Goal: Task Accomplishment & Management: Manage account settings

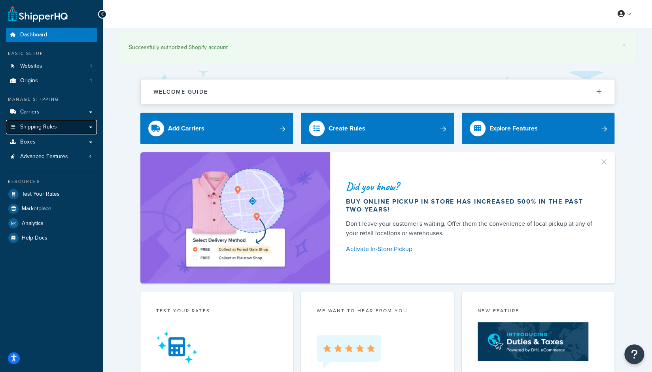
click at [49, 125] on span "Shipping Rules" at bounding box center [38, 127] width 37 height 7
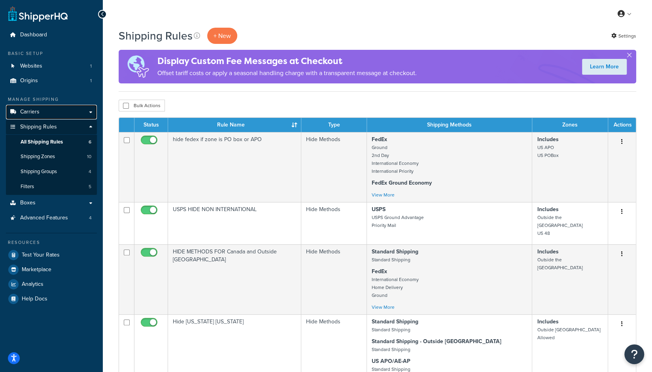
click at [39, 115] on link "Carriers" at bounding box center [51, 112] width 91 height 15
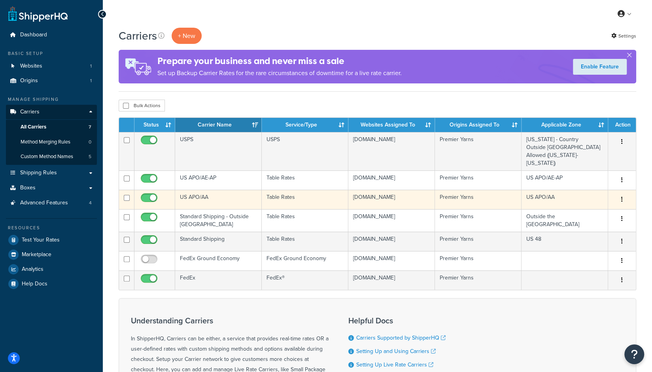
click at [210, 190] on td "US APO/AA" at bounding box center [218, 199] width 87 height 19
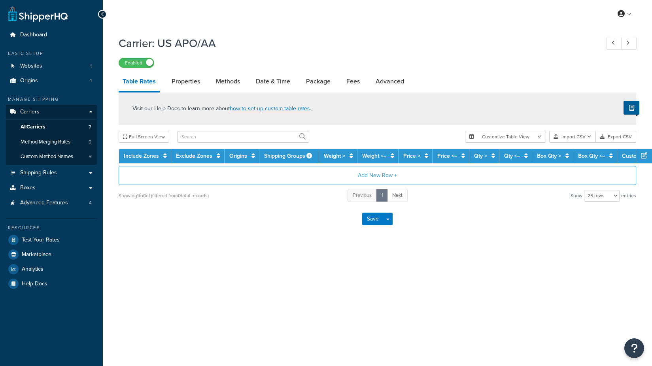
select select "25"
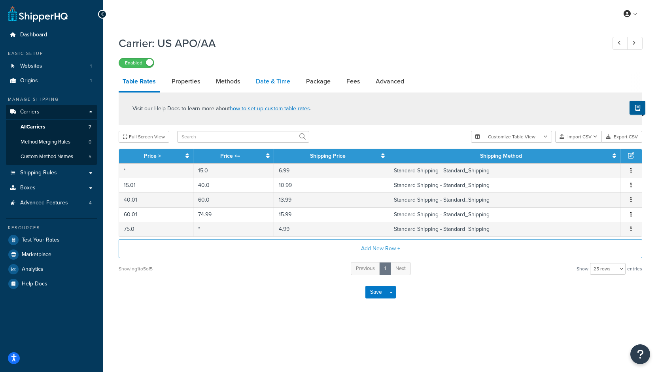
click at [253, 81] on link "Date & Time" at bounding box center [273, 81] width 42 height 19
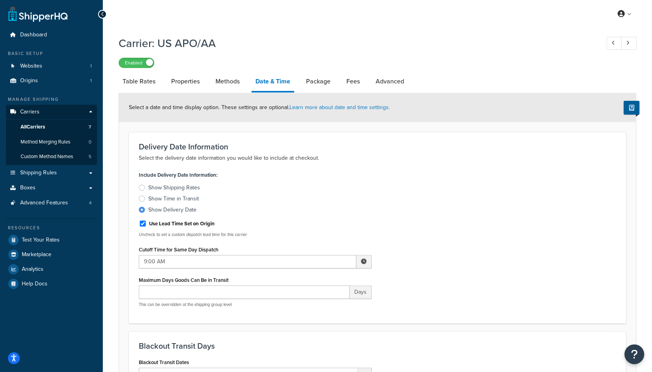
scroll to position [34, 0]
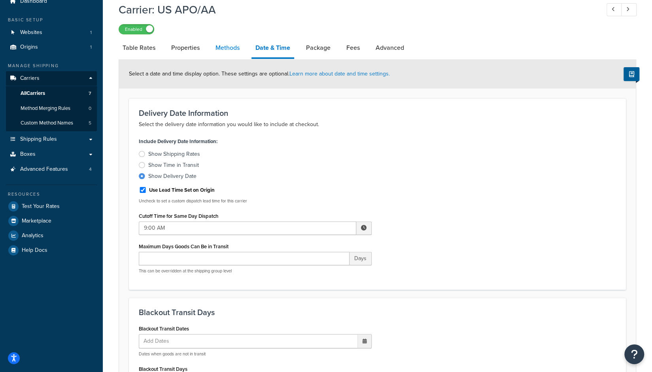
click at [223, 51] on link "Methods" at bounding box center [228, 47] width 32 height 19
select select "25"
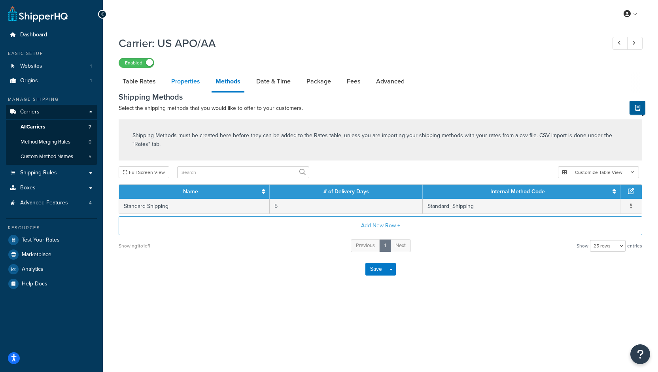
click at [181, 82] on link "Properties" at bounding box center [185, 81] width 36 height 19
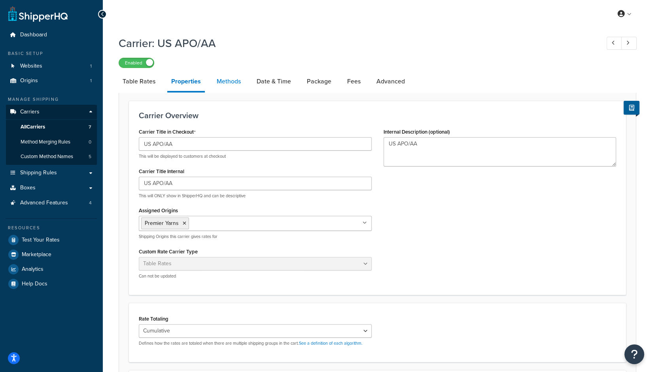
click at [214, 84] on link "Methods" at bounding box center [229, 81] width 32 height 19
select select "25"
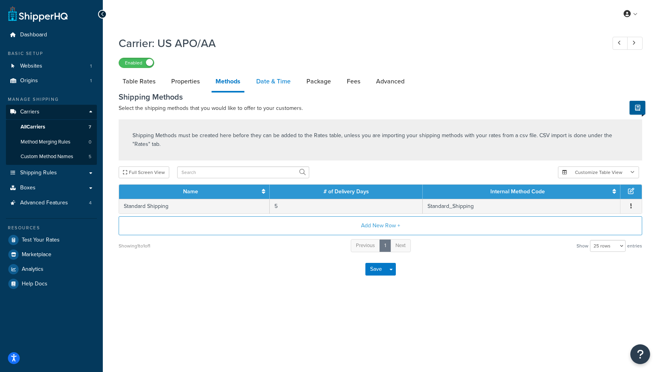
click at [271, 78] on link "Date & Time" at bounding box center [273, 81] width 42 height 19
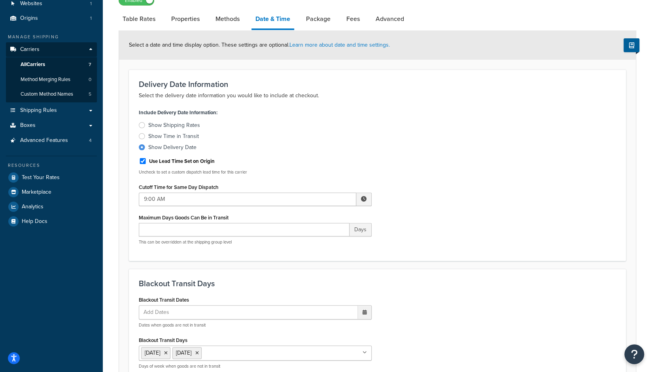
scroll to position [63, 0]
click at [178, 125] on div "Show Shipping Rates" at bounding box center [174, 125] width 52 height 8
click at [0, 0] on input "Show Shipping Rates" at bounding box center [0, 0] width 0 height 0
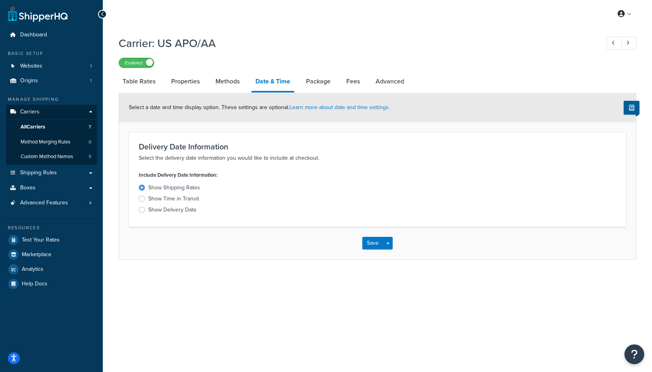
scroll to position [0, 0]
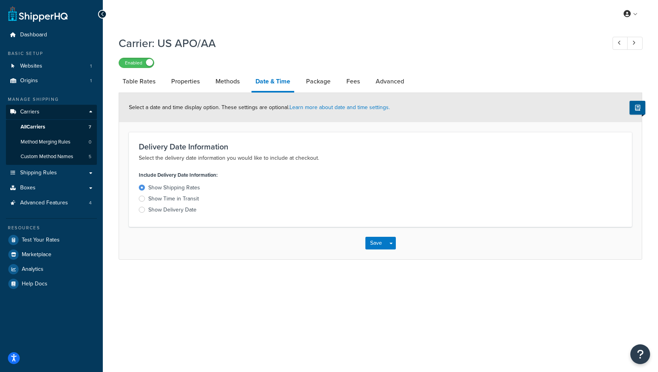
click at [166, 208] on div "Show Delivery Date" at bounding box center [172, 210] width 48 height 8
click at [0, 0] on input "Show Delivery Date" at bounding box center [0, 0] width 0 height 0
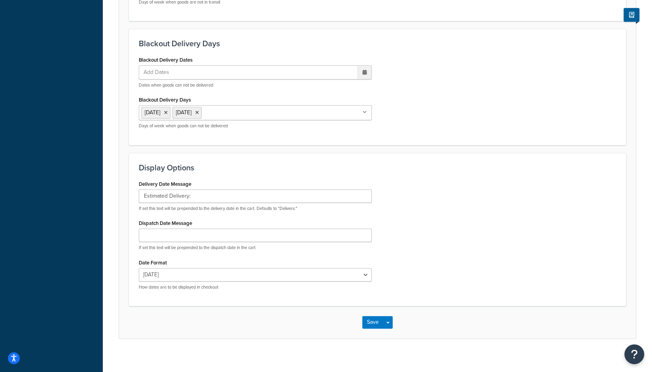
scroll to position [431, 0]
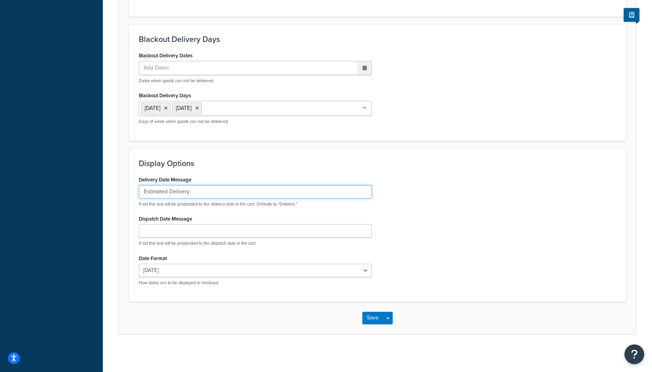
click at [194, 185] on input "Estimated Delivery:" at bounding box center [255, 191] width 233 height 13
click at [214, 174] on div "Delivery Date Message Estimated Delivery: If set this text will be prepended to…" at bounding box center [255, 190] width 233 height 33
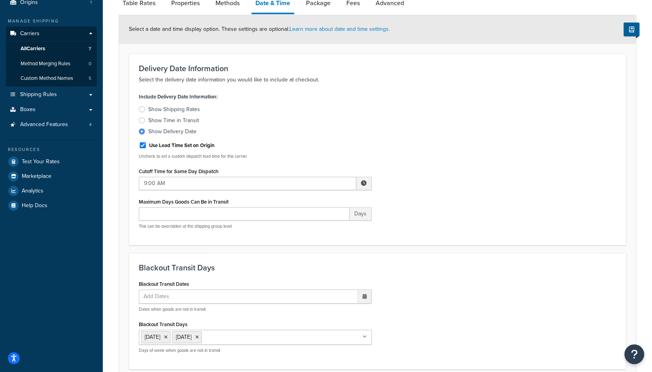
scroll to position [76, 0]
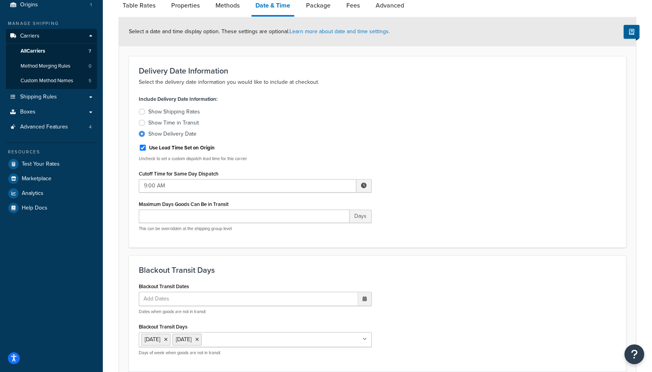
click at [168, 110] on div "Show Shipping Rates" at bounding box center [174, 112] width 52 height 8
click at [0, 0] on input "Show Shipping Rates" at bounding box center [0, 0] width 0 height 0
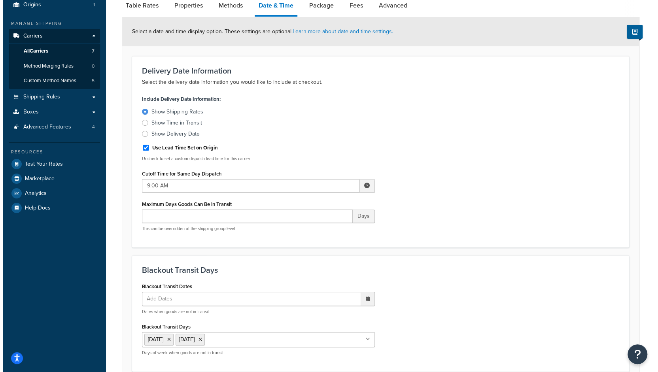
scroll to position [0, 0]
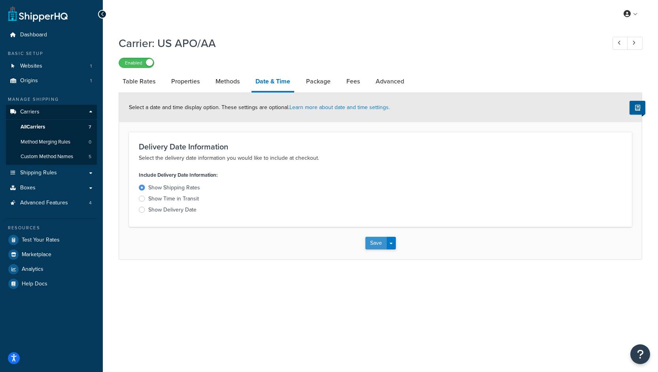
click at [373, 246] on button "Save" at bounding box center [375, 243] width 21 height 13
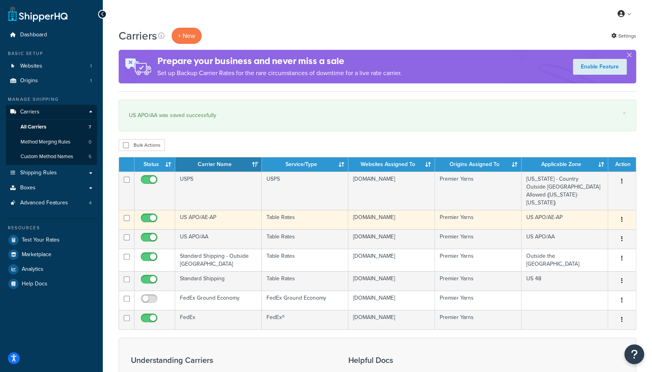
click at [218, 217] on td "US APO/AE-AP" at bounding box center [218, 219] width 87 height 19
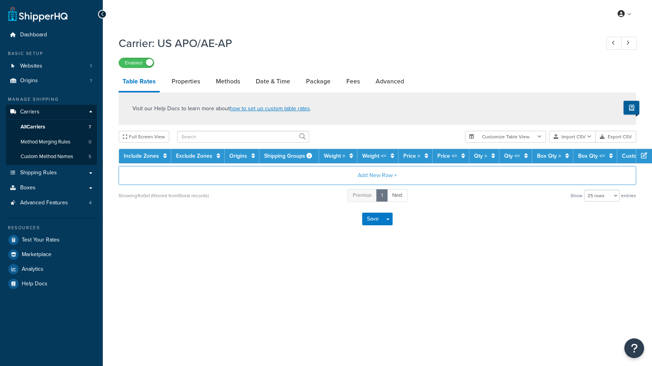
select select "25"
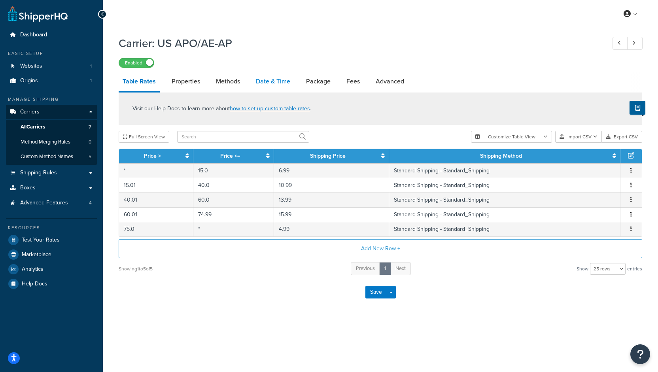
click at [268, 79] on link "Date & Time" at bounding box center [273, 81] width 42 height 19
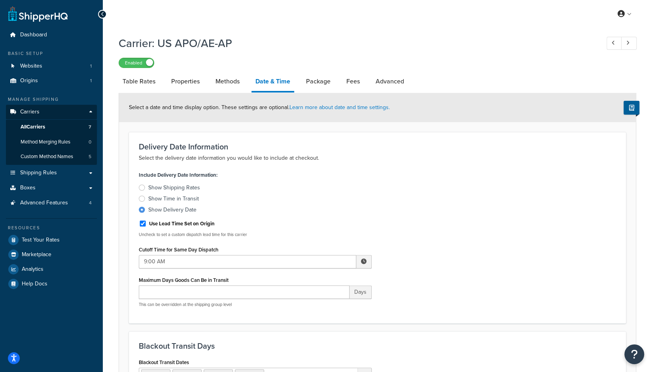
click at [161, 190] on div "Show Shipping Rates" at bounding box center [174, 188] width 52 height 8
click at [0, 0] on input "Show Shipping Rates" at bounding box center [0, 0] width 0 height 0
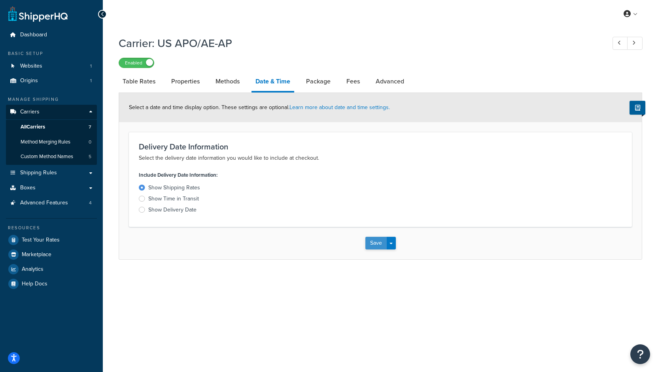
click at [369, 244] on button "Save" at bounding box center [375, 243] width 21 height 13
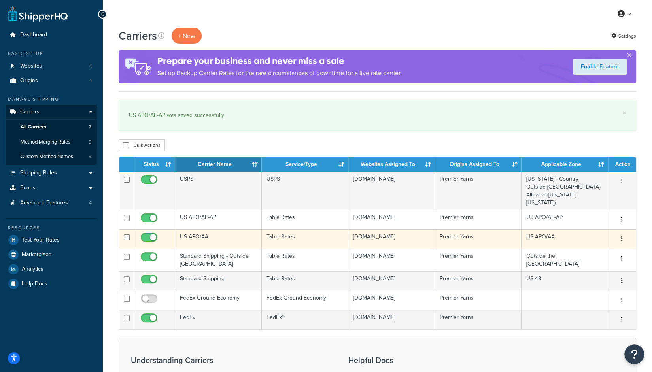
click at [201, 230] on td "US APO/AA" at bounding box center [218, 238] width 87 height 19
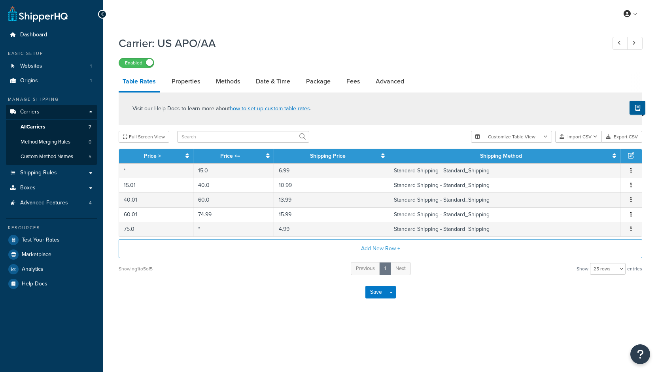
select select "25"
click at [43, 174] on span "Shipping Rules" at bounding box center [38, 173] width 37 height 7
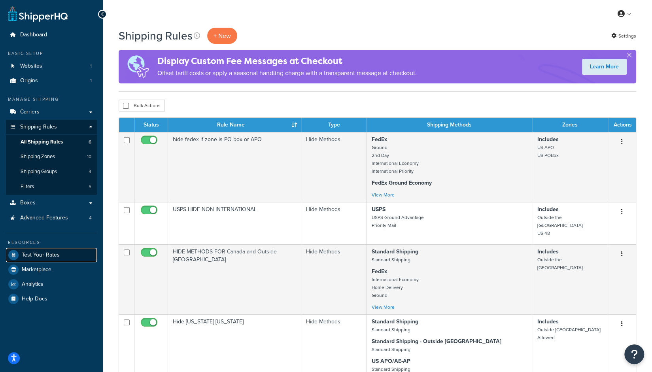
click at [33, 259] on link "Test Your Rates" at bounding box center [51, 255] width 91 height 14
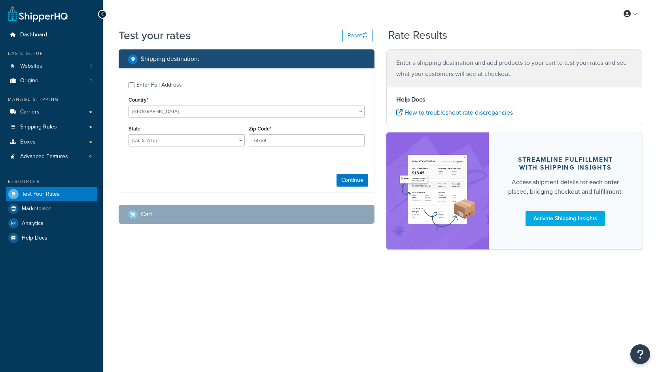
select select "[GEOGRAPHIC_DATA]"
click at [140, 111] on select "United States United Kingdom Afghanistan Åland Islands Albania Algeria American…" at bounding box center [247, 112] width 236 height 12
select select "TR"
click at [129, 106] on select "United States United Kingdom Afghanistan Åland Islands Albania Algeria American…" at bounding box center [247, 112] width 236 height 12
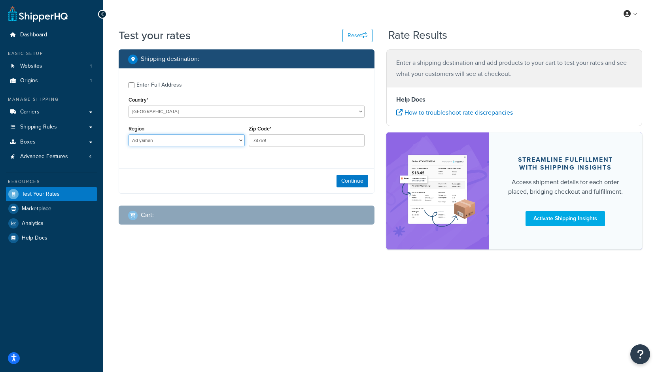
click at [166, 141] on select "Ad yaman Adana Afyon Ag r Aksaray Amasya Ankara Antalya Ardahan Artvin Aydin Ba…" at bounding box center [187, 140] width 116 height 12
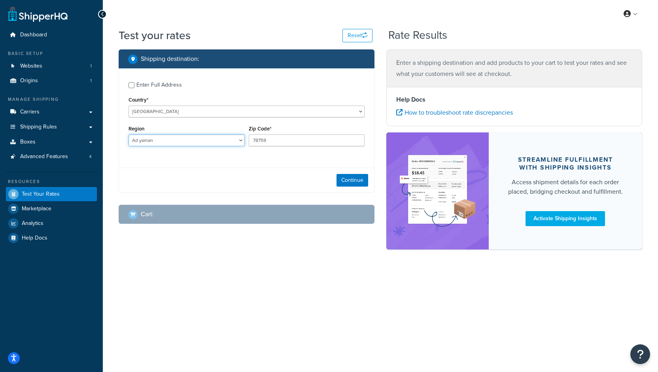
select select "1"
click at [129, 135] on select "Ad yaman Adana Afyon Ag r Aksaray Amasya Ankara Antalya Ardahan Artvin Aydin Ba…" at bounding box center [187, 140] width 116 height 12
click at [286, 144] on input "78759" at bounding box center [307, 140] width 116 height 12
paste input "09824"
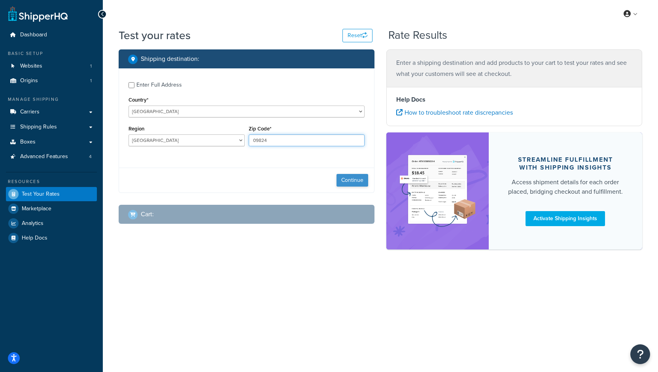
type input "09824"
click at [357, 182] on button "Continue" at bounding box center [353, 180] width 32 height 13
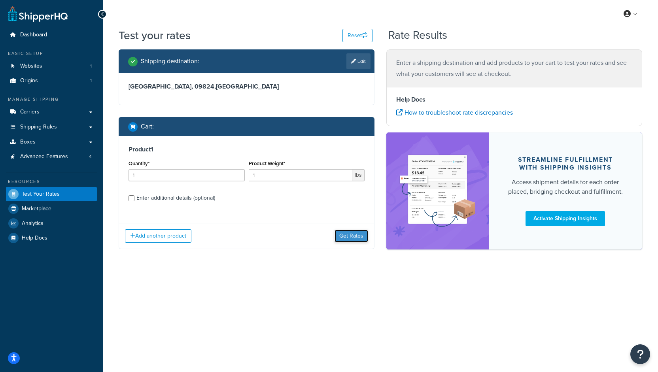
click at [342, 233] on button "Get Rates" at bounding box center [352, 236] width 34 height 13
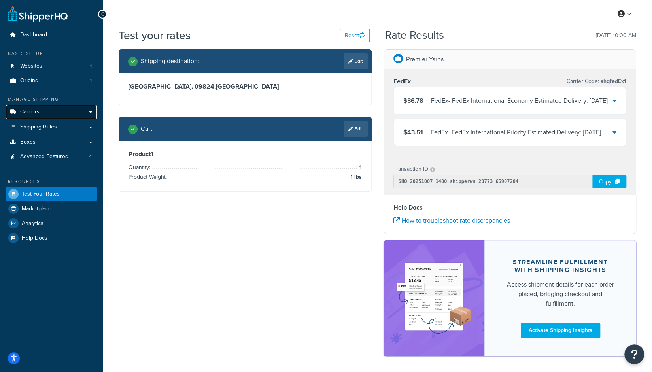
click at [36, 113] on span "Carriers" at bounding box center [29, 112] width 19 height 7
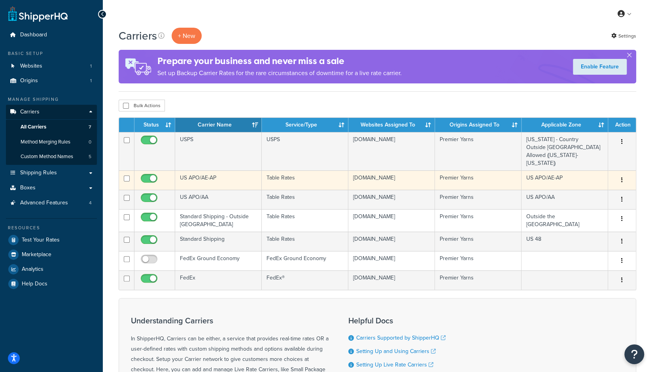
click at [199, 174] on td "US APO/AE-AP" at bounding box center [218, 179] width 87 height 19
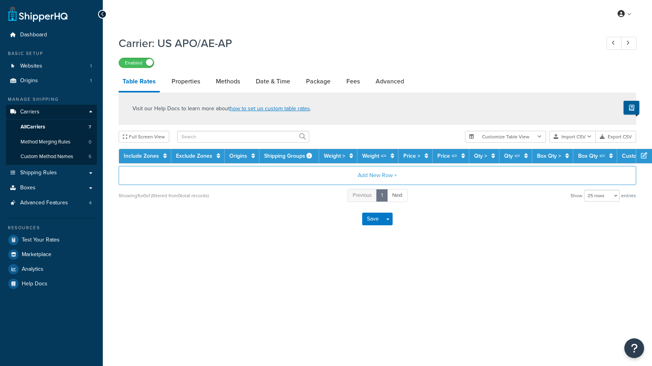
select select "25"
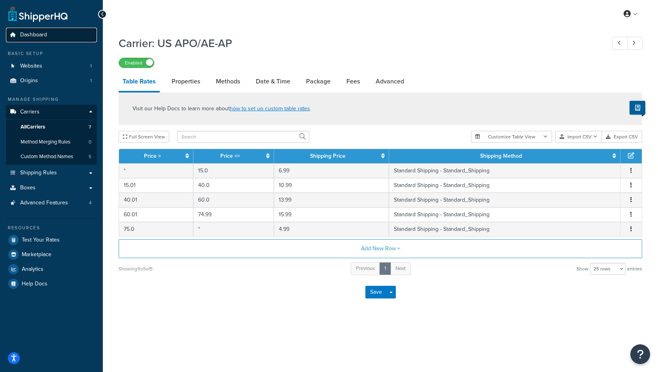
click at [41, 38] on span "Dashboard" at bounding box center [33, 35] width 27 height 7
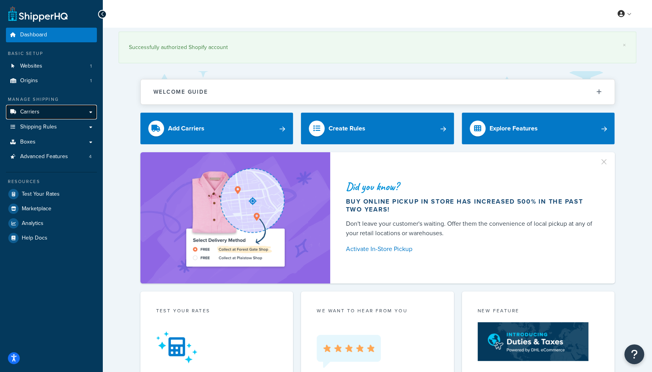
click at [30, 113] on span "Carriers" at bounding box center [29, 112] width 19 height 7
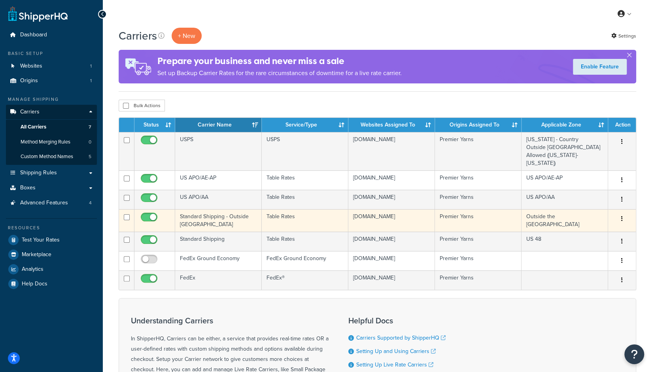
click at [194, 219] on td "Standard Shipping - Outside [GEOGRAPHIC_DATA]" at bounding box center [218, 220] width 87 height 23
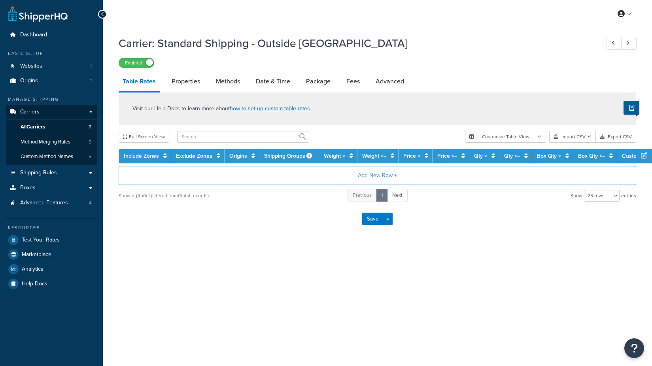
select select "25"
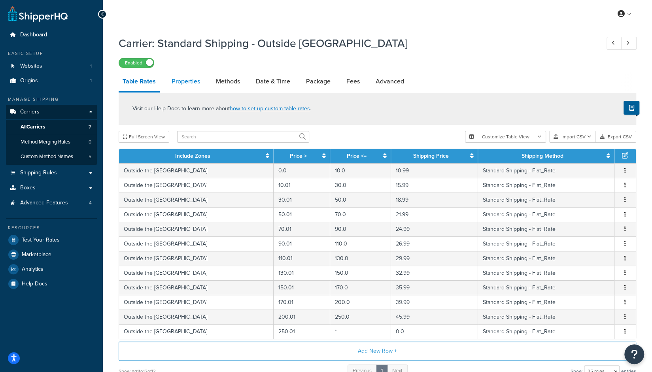
click at [195, 83] on link "Properties" at bounding box center [186, 81] width 36 height 19
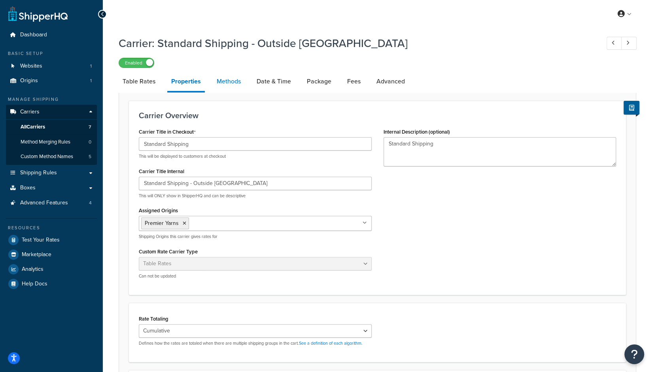
click at [225, 84] on link "Methods" at bounding box center [229, 81] width 32 height 19
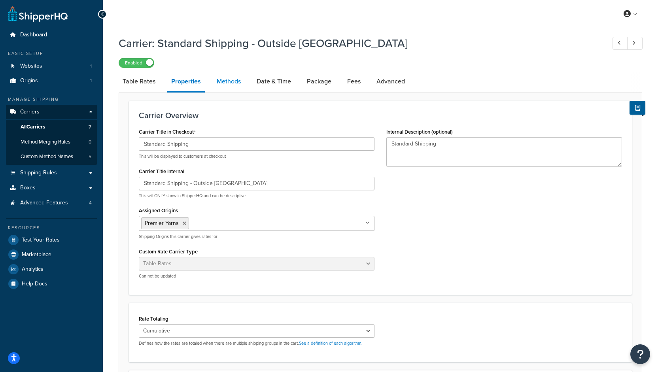
select select "25"
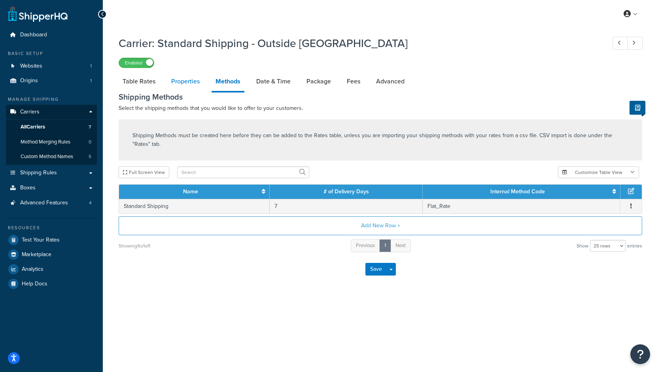
click at [187, 84] on link "Properties" at bounding box center [185, 81] width 36 height 19
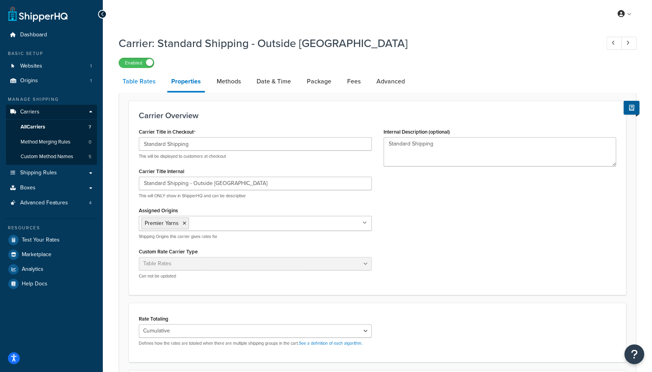
click at [141, 87] on link "Table Rates" at bounding box center [139, 81] width 41 height 19
select select "25"
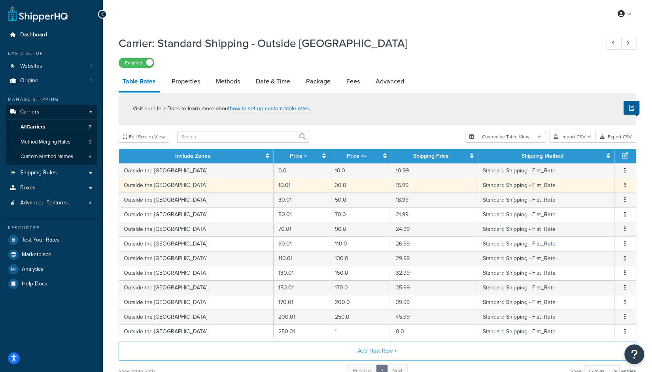
scroll to position [15, 0]
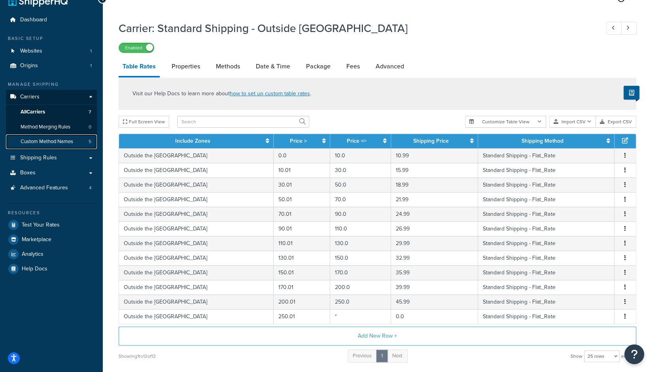
click at [46, 141] on span "Custom Method Names" at bounding box center [47, 141] width 53 height 7
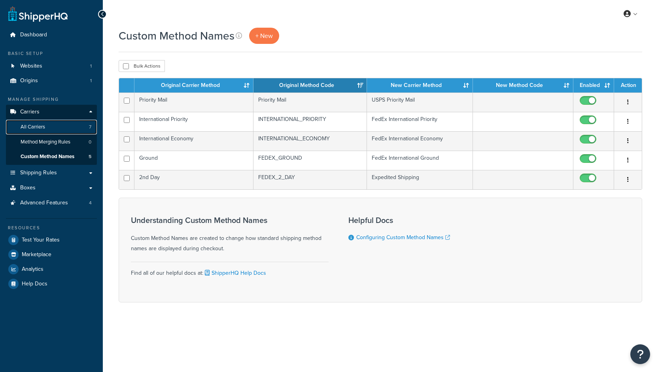
click at [41, 127] on span "All Carriers" at bounding box center [33, 127] width 25 height 7
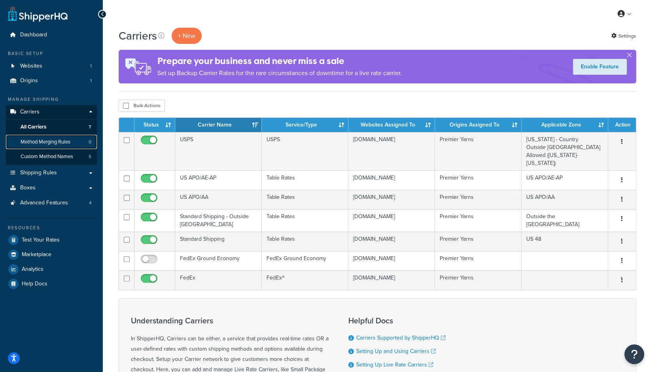
click at [44, 139] on span "Method Merging Rules" at bounding box center [46, 142] width 50 height 7
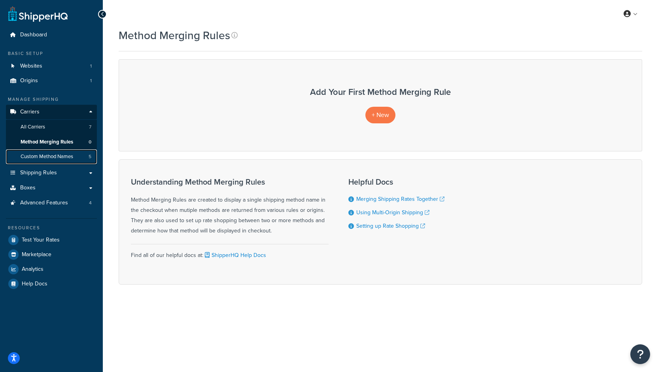
click at [38, 157] on span "Custom Method Names" at bounding box center [47, 156] width 53 height 7
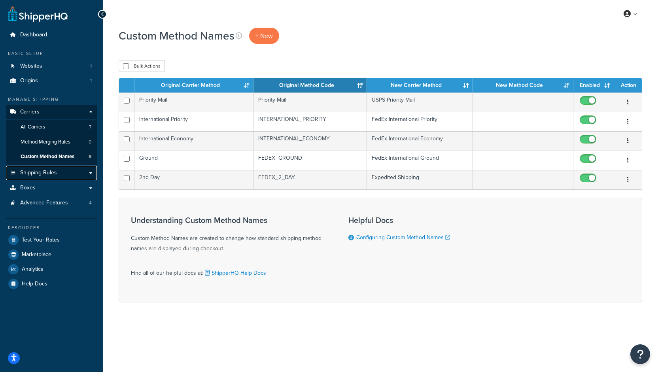
click at [35, 170] on span "Shipping Rules" at bounding box center [38, 173] width 37 height 7
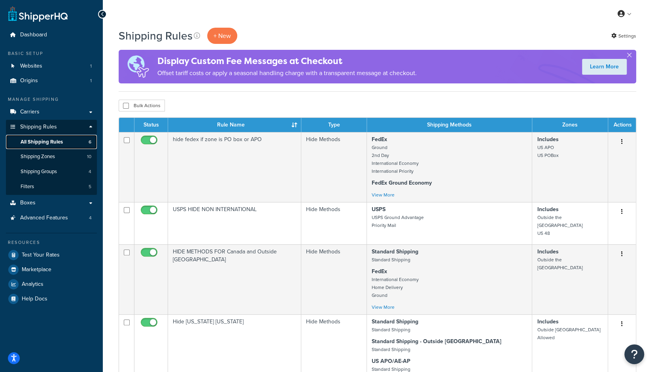
click at [28, 139] on span "All Shipping Rules" at bounding box center [42, 142] width 42 height 7
click at [32, 110] on span "Carriers" at bounding box center [29, 112] width 19 height 7
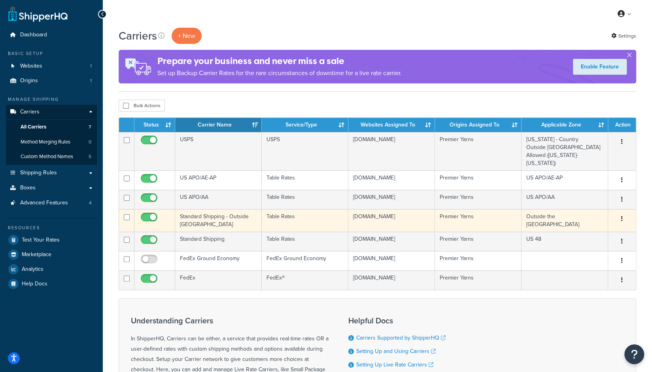
click at [206, 221] on td "Standard Shipping - Outside [GEOGRAPHIC_DATA]" at bounding box center [218, 220] width 87 height 23
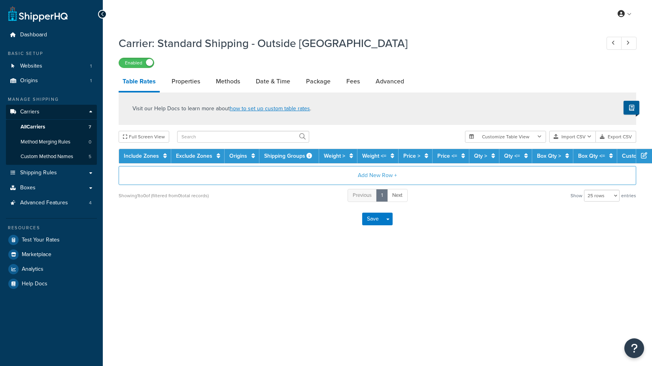
select select "25"
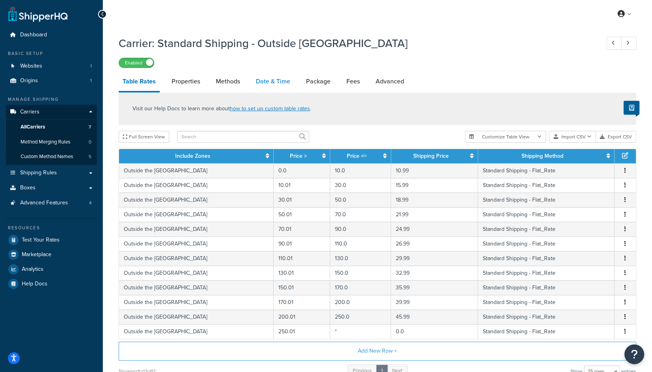
click at [265, 78] on link "Date & Time" at bounding box center [273, 81] width 42 height 19
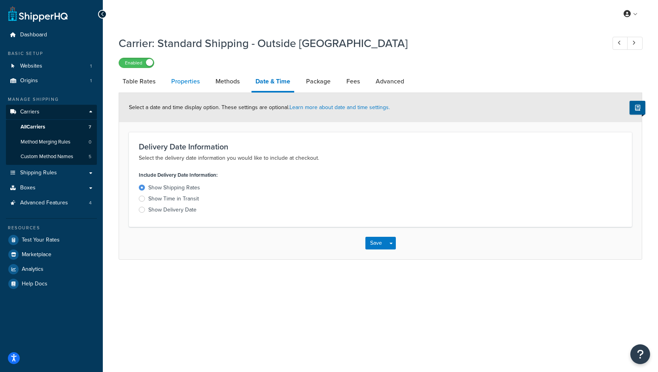
click at [193, 84] on link "Properties" at bounding box center [185, 81] width 36 height 19
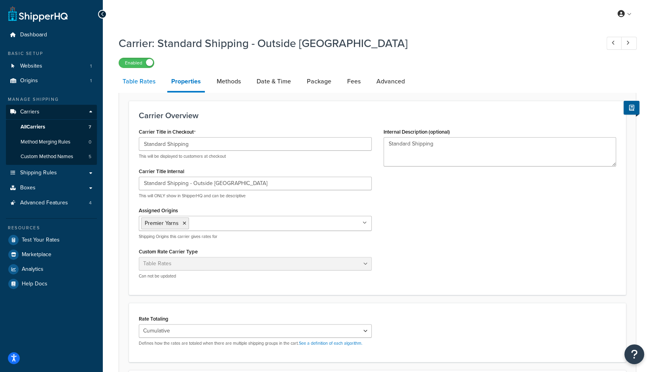
click at [141, 89] on link "Table Rates" at bounding box center [139, 81] width 41 height 19
select select "25"
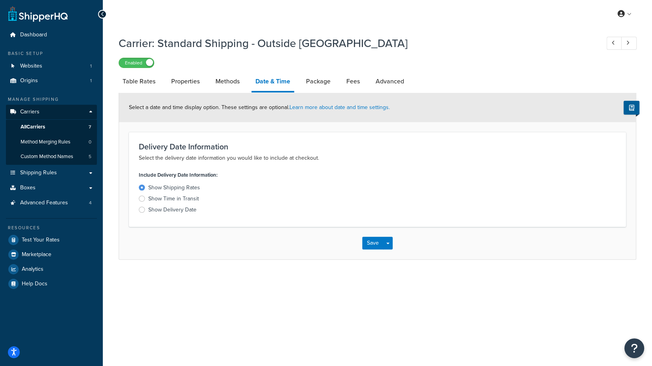
select select "25"
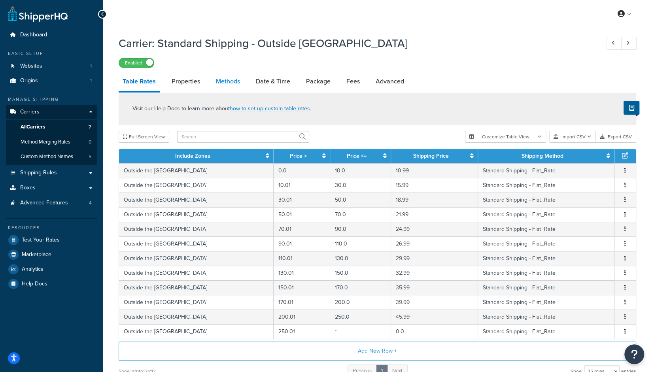
click at [221, 82] on link "Methods" at bounding box center [228, 81] width 32 height 19
select select "25"
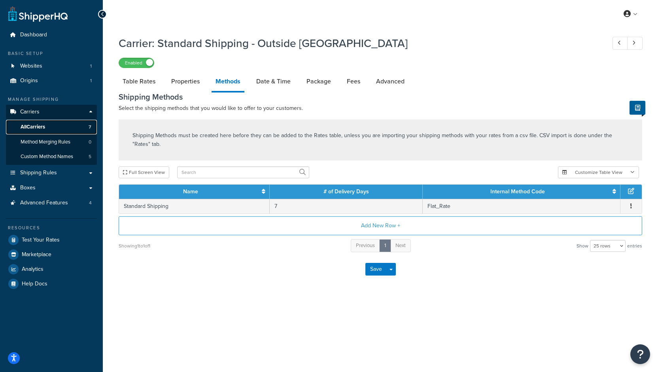
click at [40, 126] on span "All Carriers" at bounding box center [33, 127] width 25 height 7
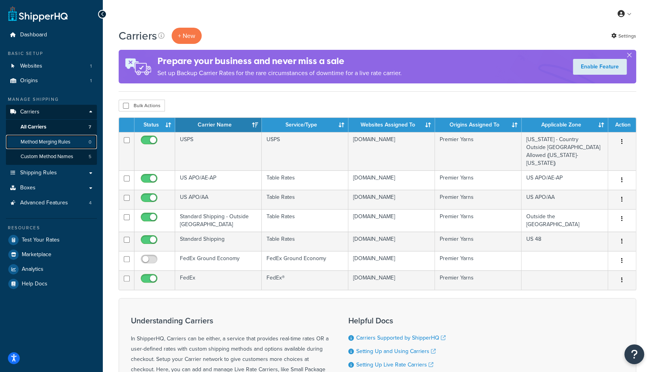
click at [52, 140] on span "Method Merging Rules" at bounding box center [46, 142] width 50 height 7
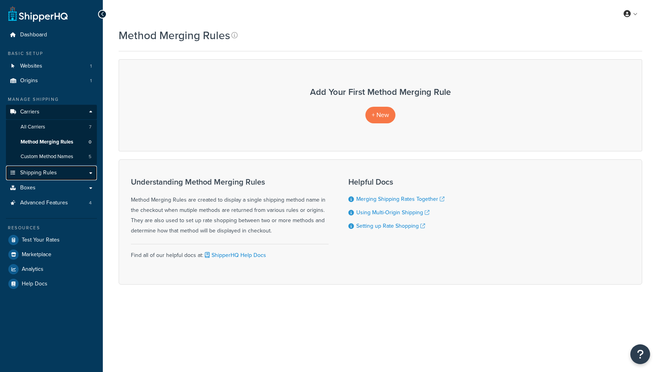
click at [44, 172] on span "Shipping Rules" at bounding box center [38, 173] width 37 height 7
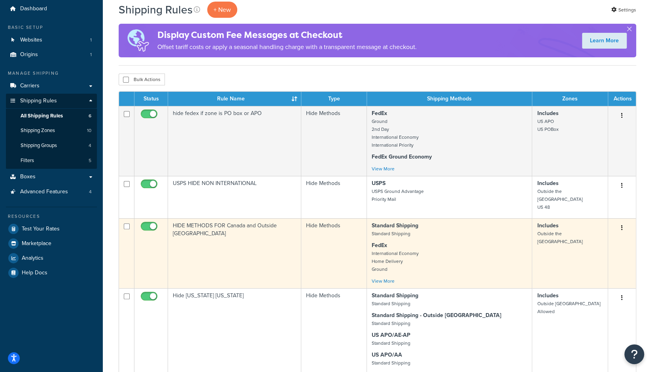
scroll to position [44, 0]
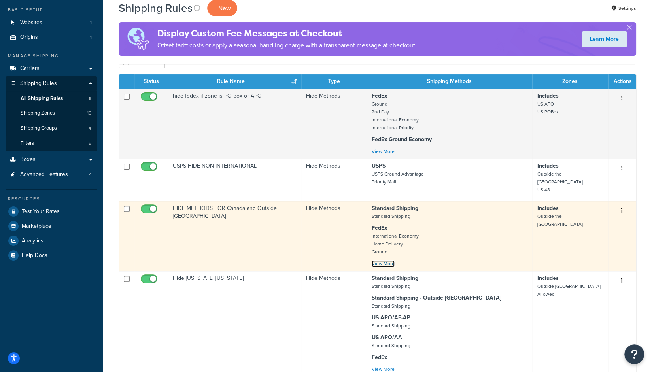
click at [391, 260] on link "View More" at bounding box center [383, 263] width 23 height 7
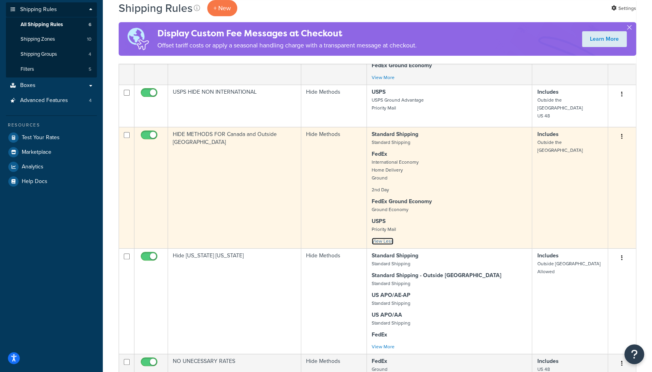
scroll to position [0, 0]
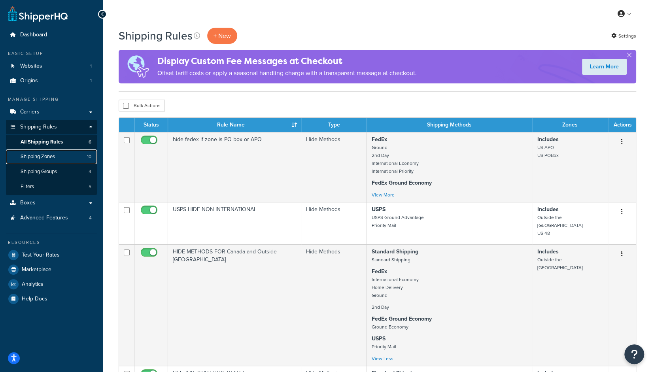
click at [28, 155] on span "Shipping Zones" at bounding box center [38, 156] width 34 height 7
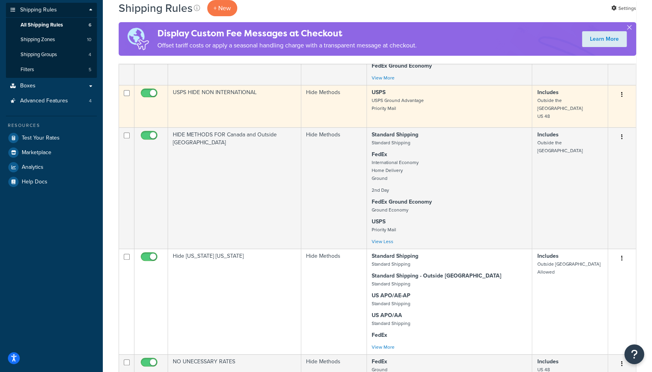
scroll to position [151, 0]
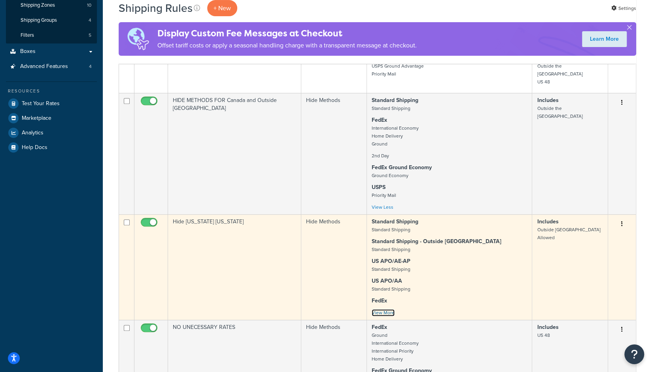
click at [379, 309] on link "View More" at bounding box center [383, 312] width 23 height 7
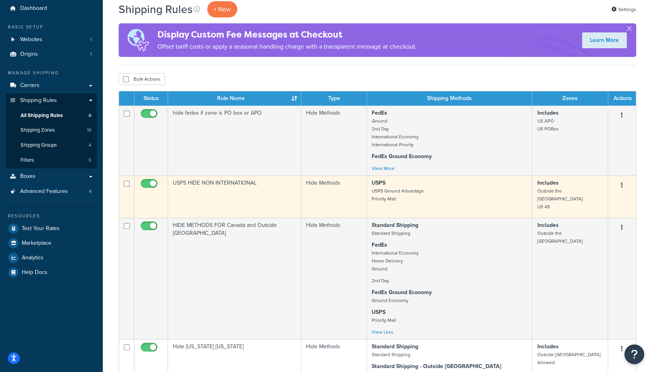
scroll to position [26, 0]
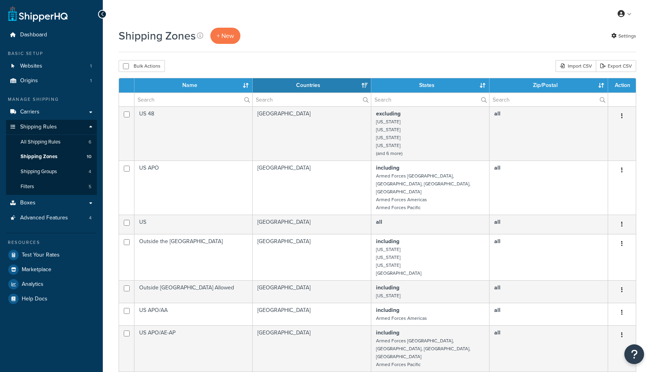
select select "15"
